Goal: Task Accomplishment & Management: Use online tool/utility

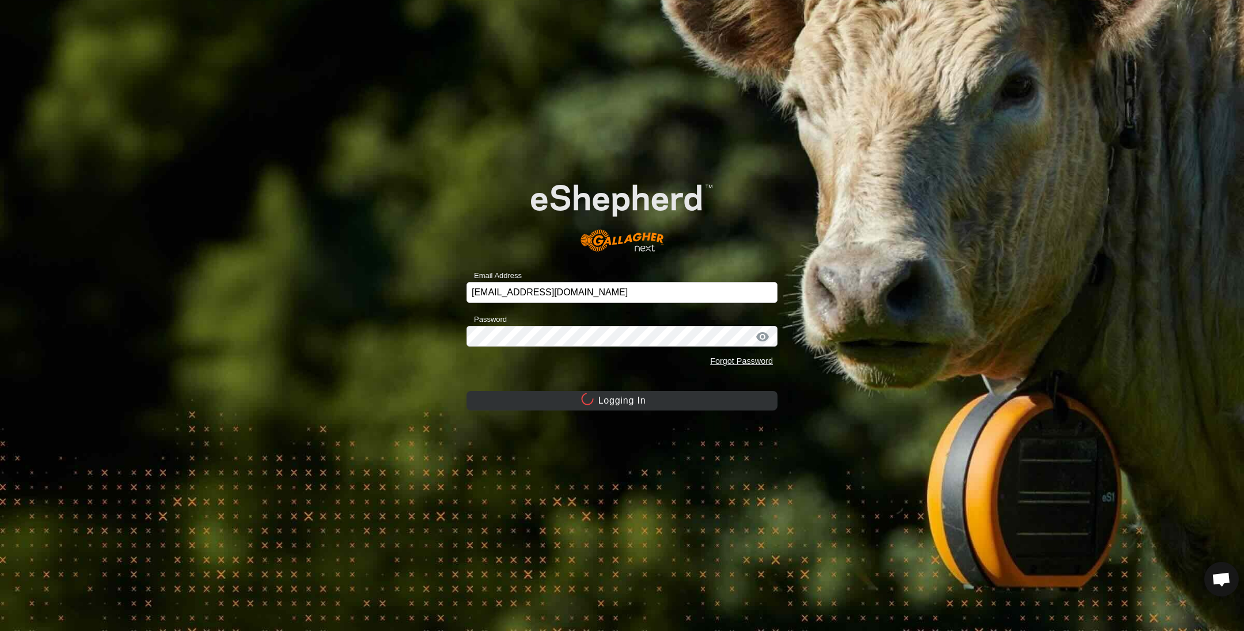
click at [264, 336] on div "Email Address sounness@activ8.net.au Password Forgot Password Logging In" at bounding box center [622, 315] width 1244 height 631
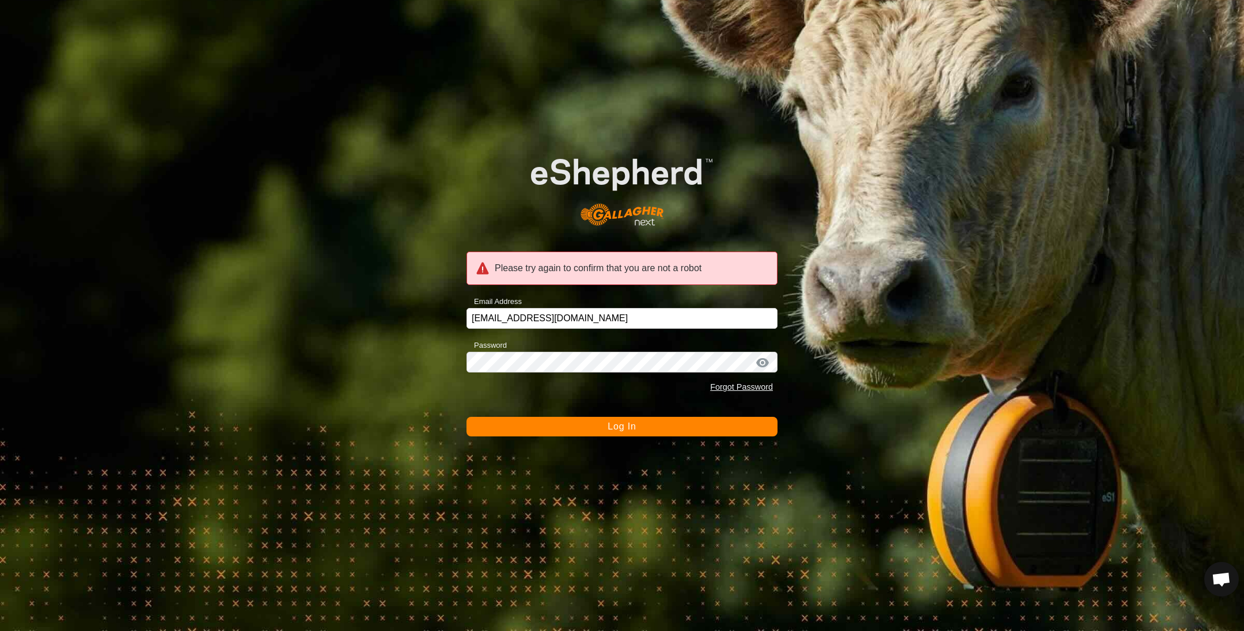
click at [564, 415] on form "Please try again to confirm that you are not a robot Email Address sounness@act…" at bounding box center [621, 284] width 311 height 304
click at [556, 432] on button "Log In" at bounding box center [621, 427] width 311 height 20
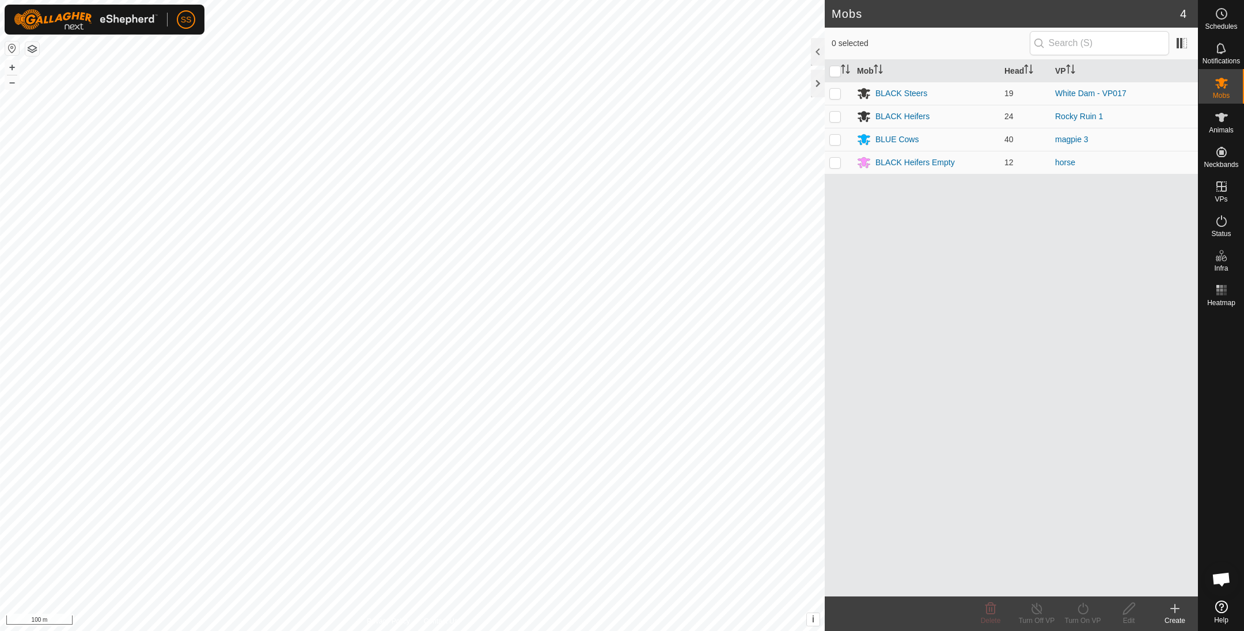
click at [126, 17] on div "SS Schedules Notifications Mobs Animals Neckbands VPs Status Infra Heatmap Help…" at bounding box center [622, 315] width 1244 height 631
click at [1223, 183] on icon at bounding box center [1221, 187] width 14 height 14
click at [1148, 189] on link "In Rotation" at bounding box center [1148, 185] width 98 height 23
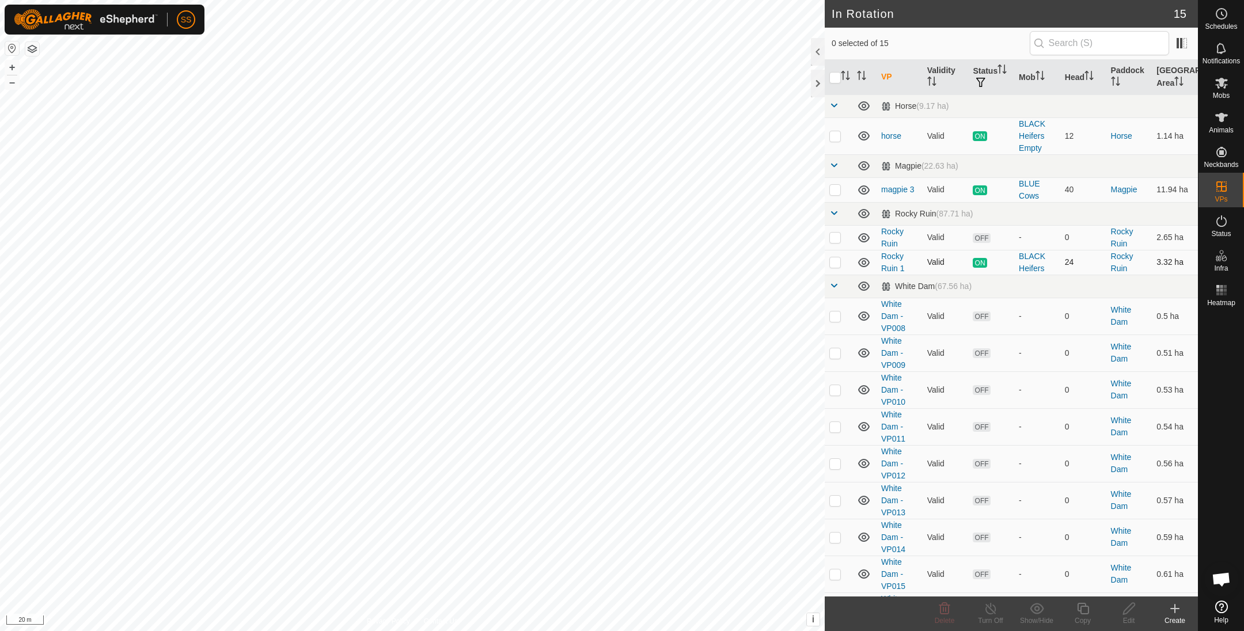
click at [831, 263] on td at bounding box center [839, 262] width 28 height 25
checkbox input "true"
click at [1096, 617] on div "Copy" at bounding box center [1083, 621] width 46 height 10
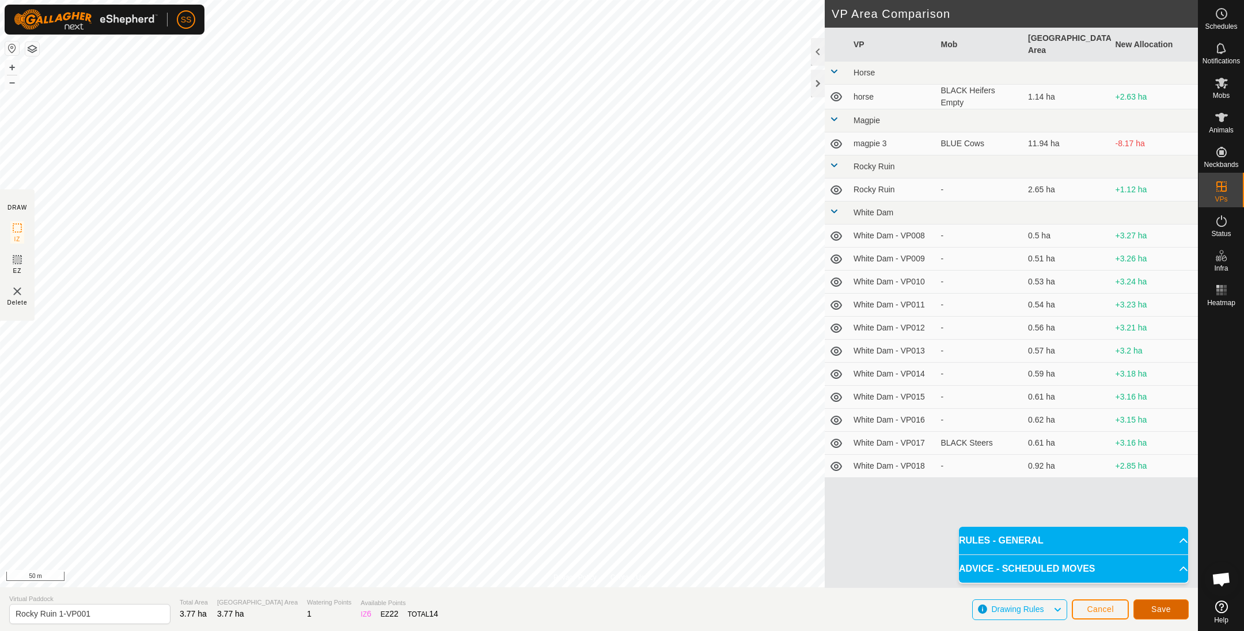
click at [1138, 608] on button "Save" at bounding box center [1160, 609] width 55 height 20
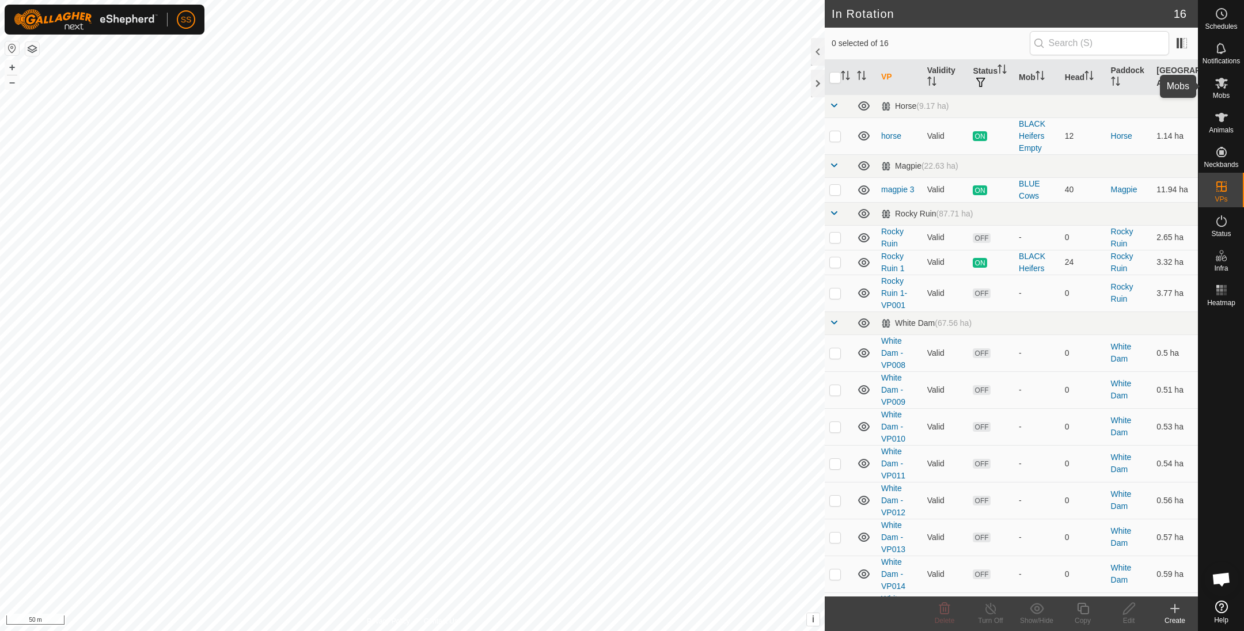
click at [1221, 81] on icon at bounding box center [1221, 83] width 13 height 11
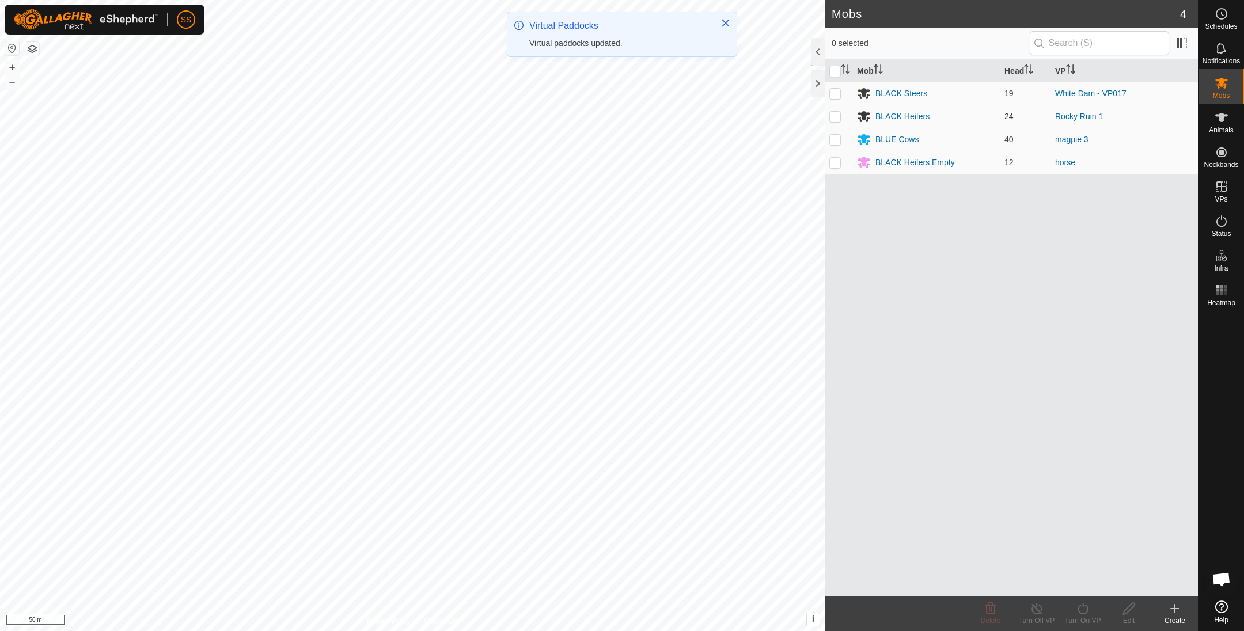
click at [839, 113] on p-checkbox at bounding box center [835, 116] width 12 height 9
checkbox input "true"
click at [1081, 598] on div "Turn On VP" at bounding box center [1083, 614] width 46 height 35
click at [1075, 578] on link "Now" at bounding box center [1117, 584] width 114 height 23
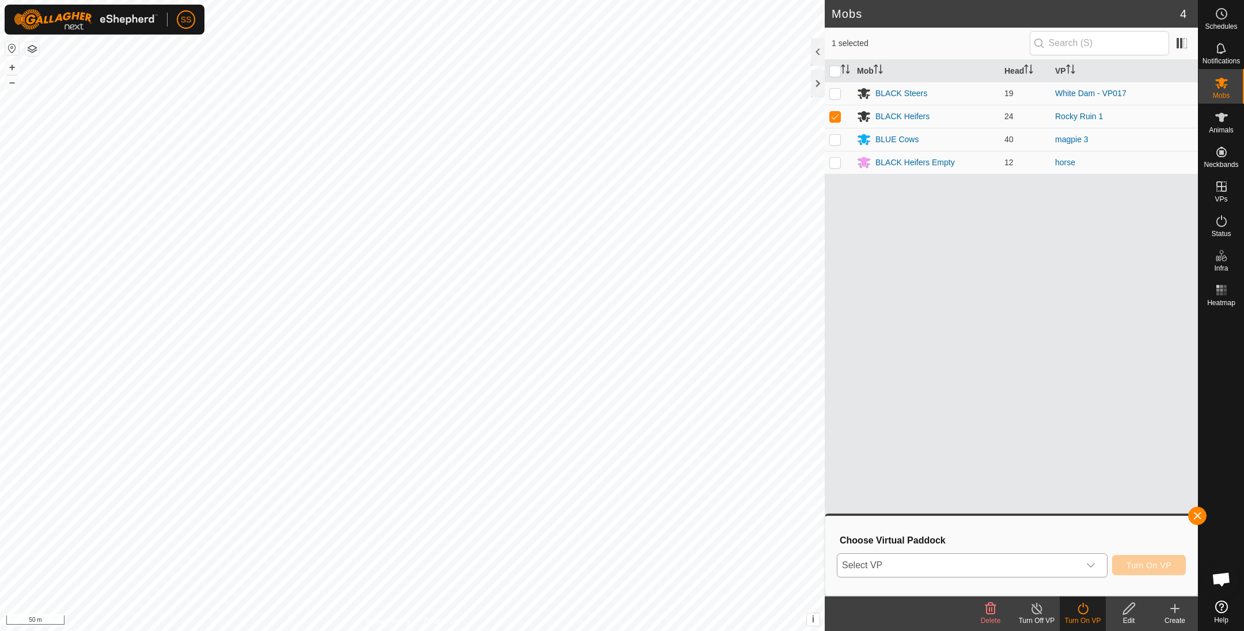
click at [997, 563] on span "Select VP" at bounding box center [958, 565] width 242 height 23
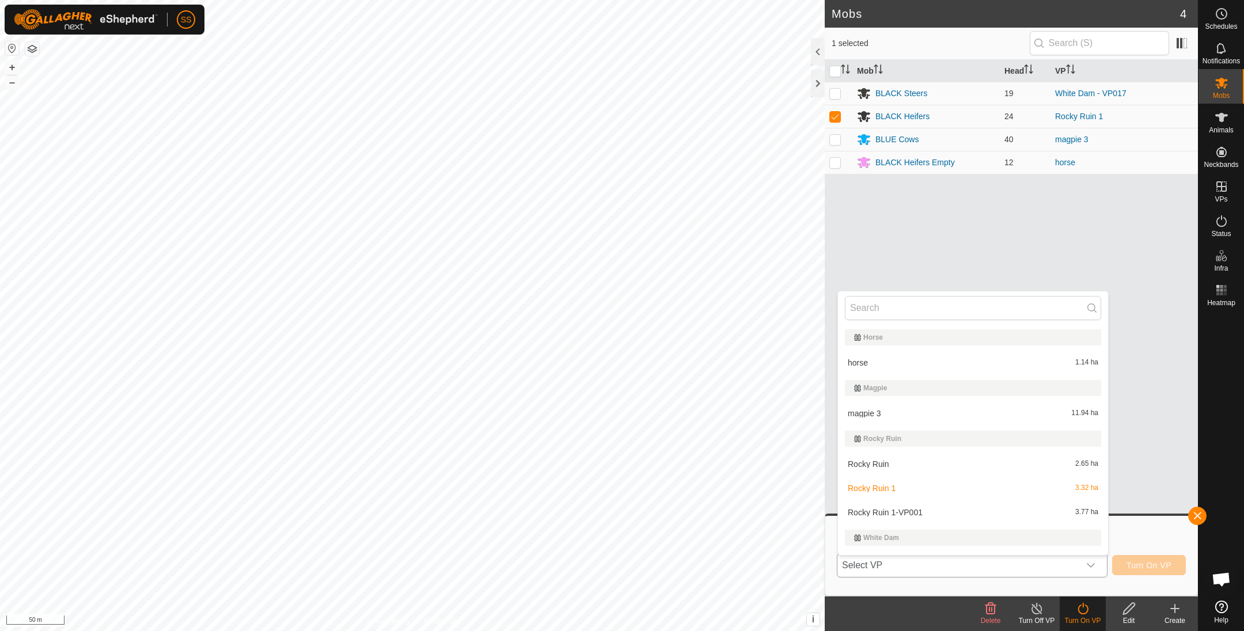
scroll to position [19, 0]
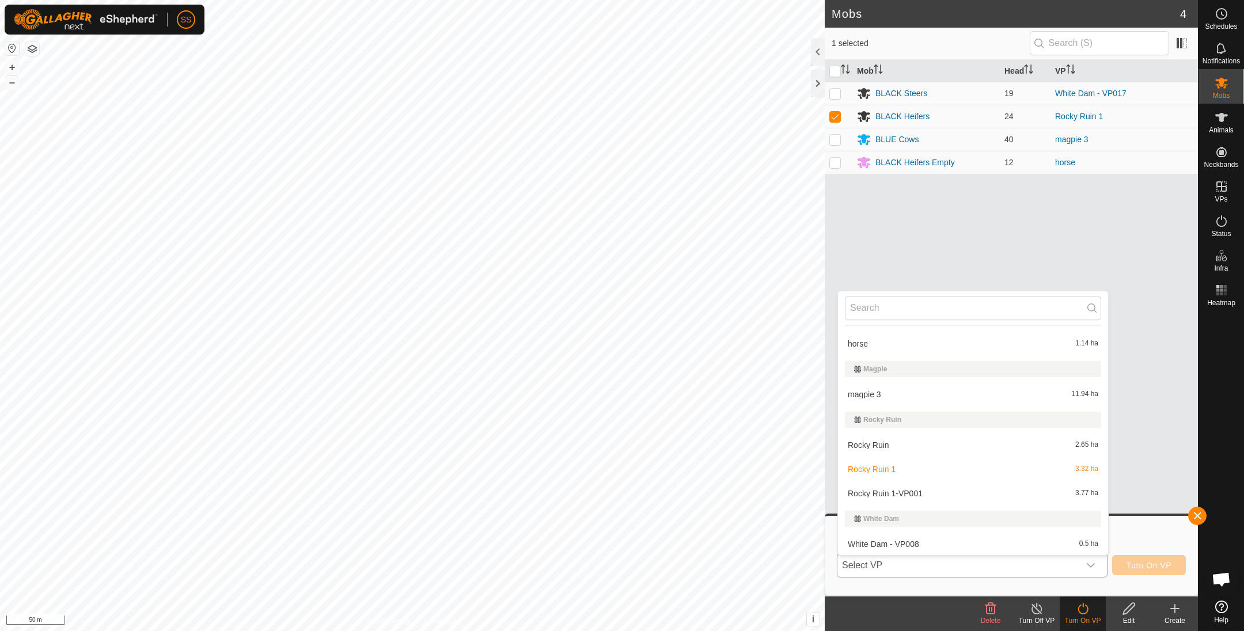
click at [928, 491] on li "Rocky Ruin 1-VP001 3.77 ha" at bounding box center [973, 493] width 270 height 23
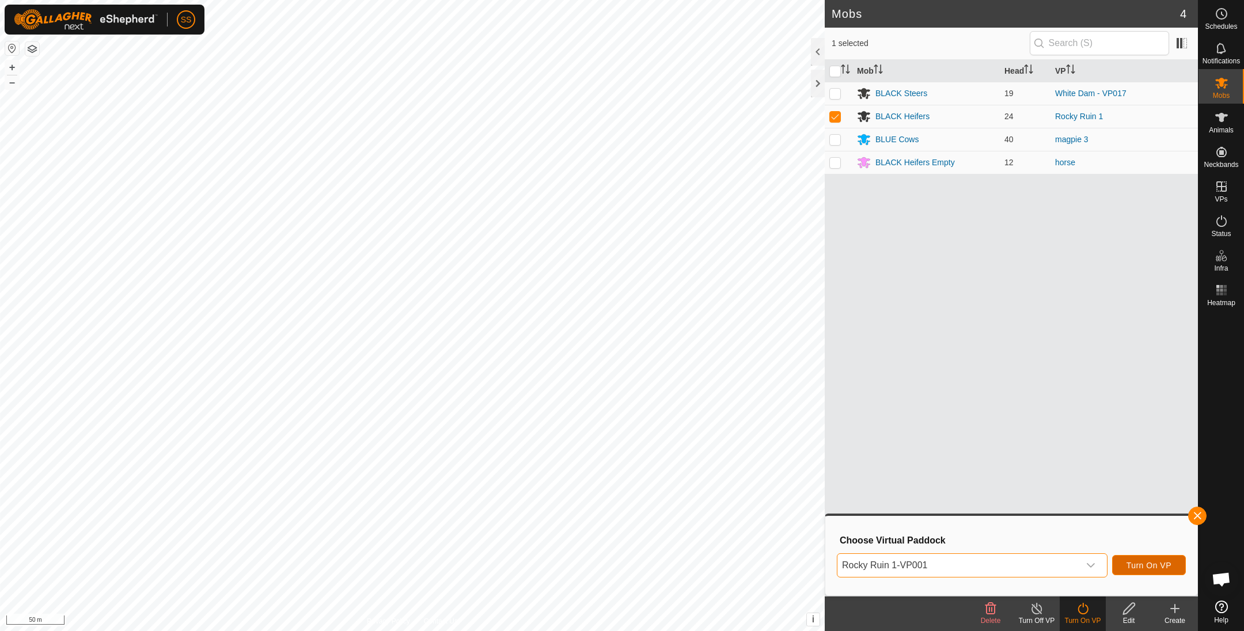
click at [1168, 562] on span "Turn On VP" at bounding box center [1148, 565] width 45 height 9
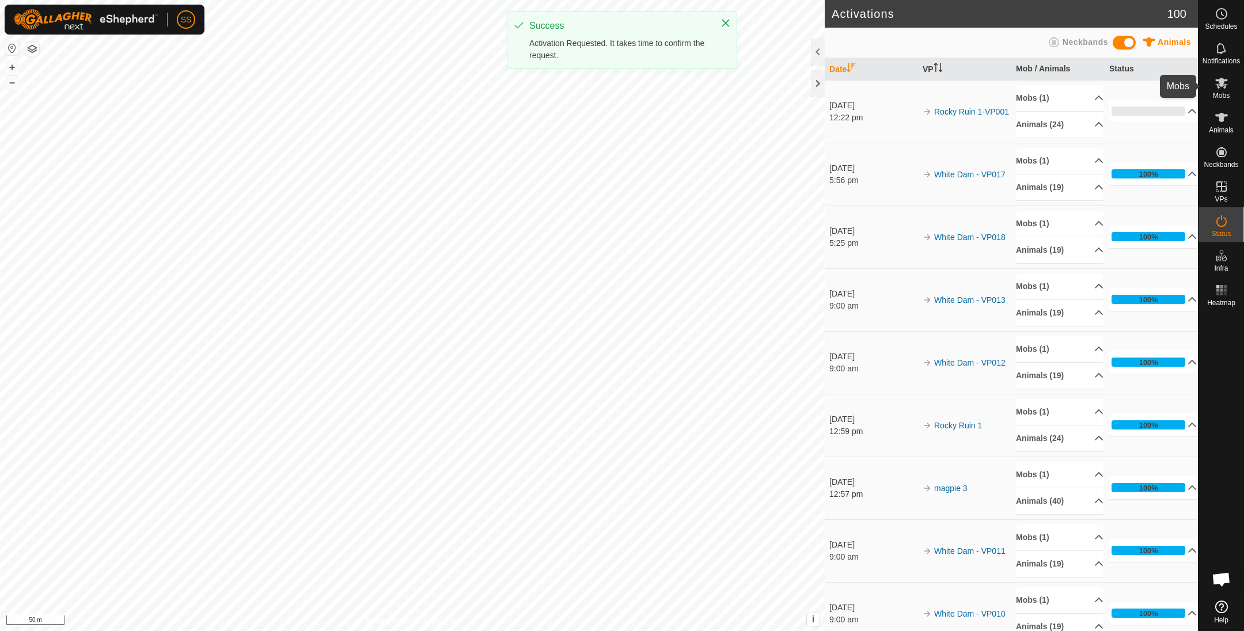
click at [1221, 76] on icon at bounding box center [1221, 83] width 14 height 14
